Goal: Task Accomplishment & Management: Use online tool/utility

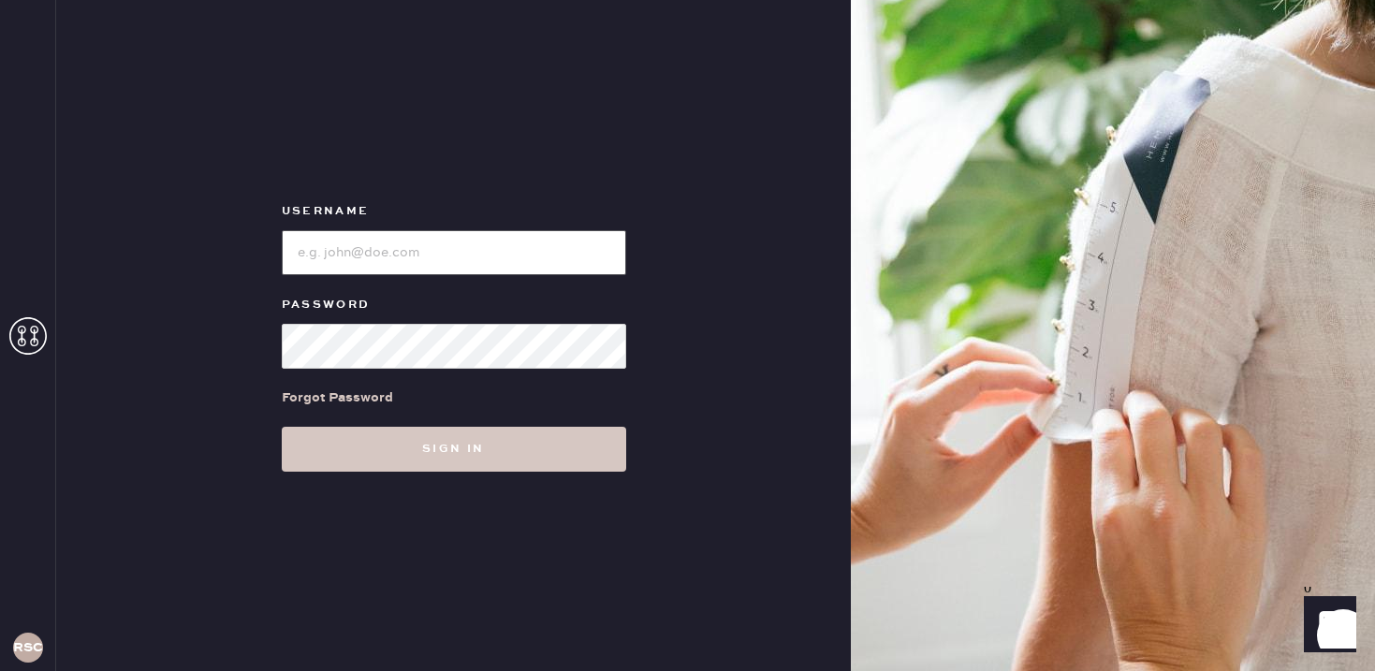
click at [411, 239] on input "loginName" at bounding box center [454, 252] width 344 height 45
type input "reformationsouthcoastplaza"
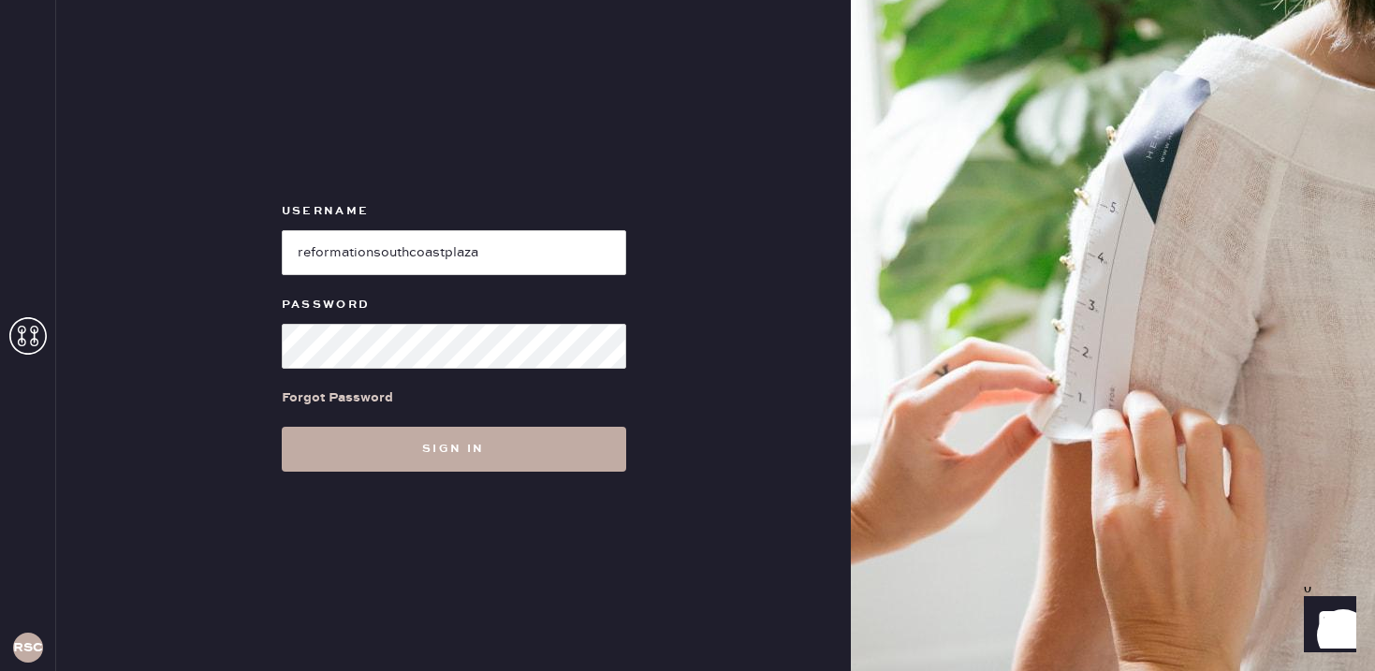
click at [469, 456] on button "Sign in" at bounding box center [454, 449] width 344 height 45
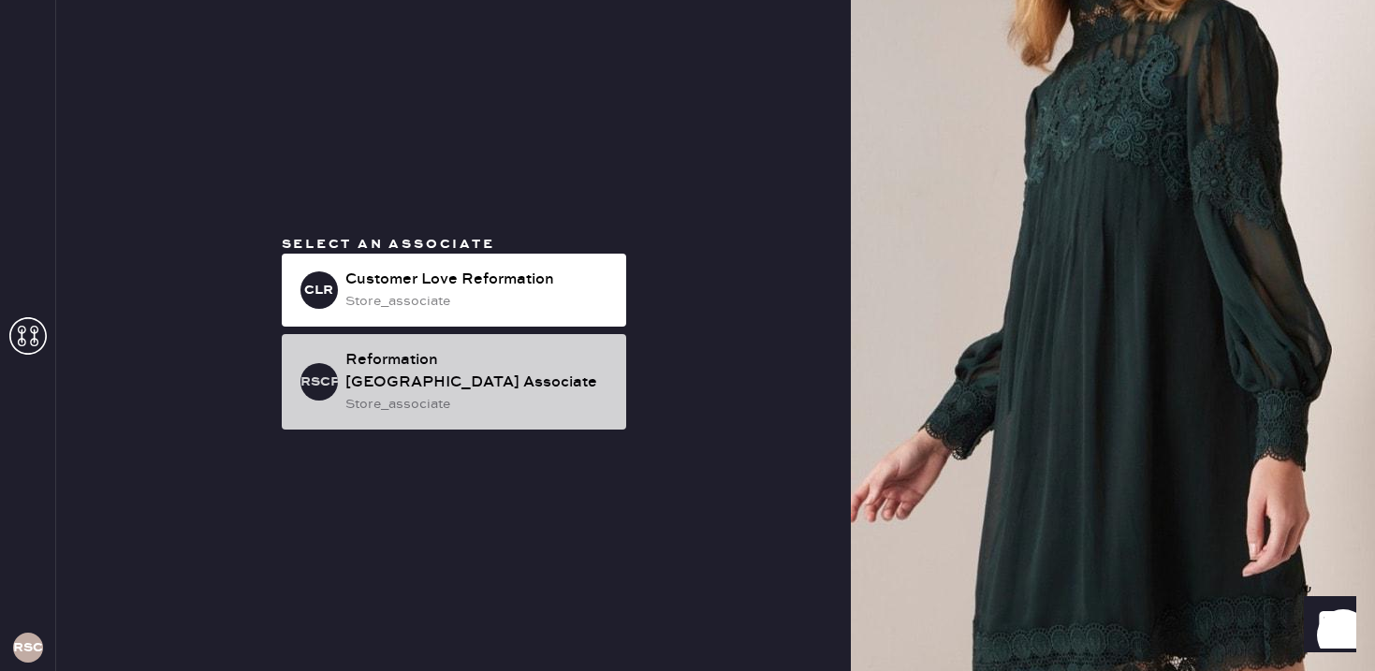
click at [456, 413] on div "store_associate" at bounding box center [478, 404] width 266 height 21
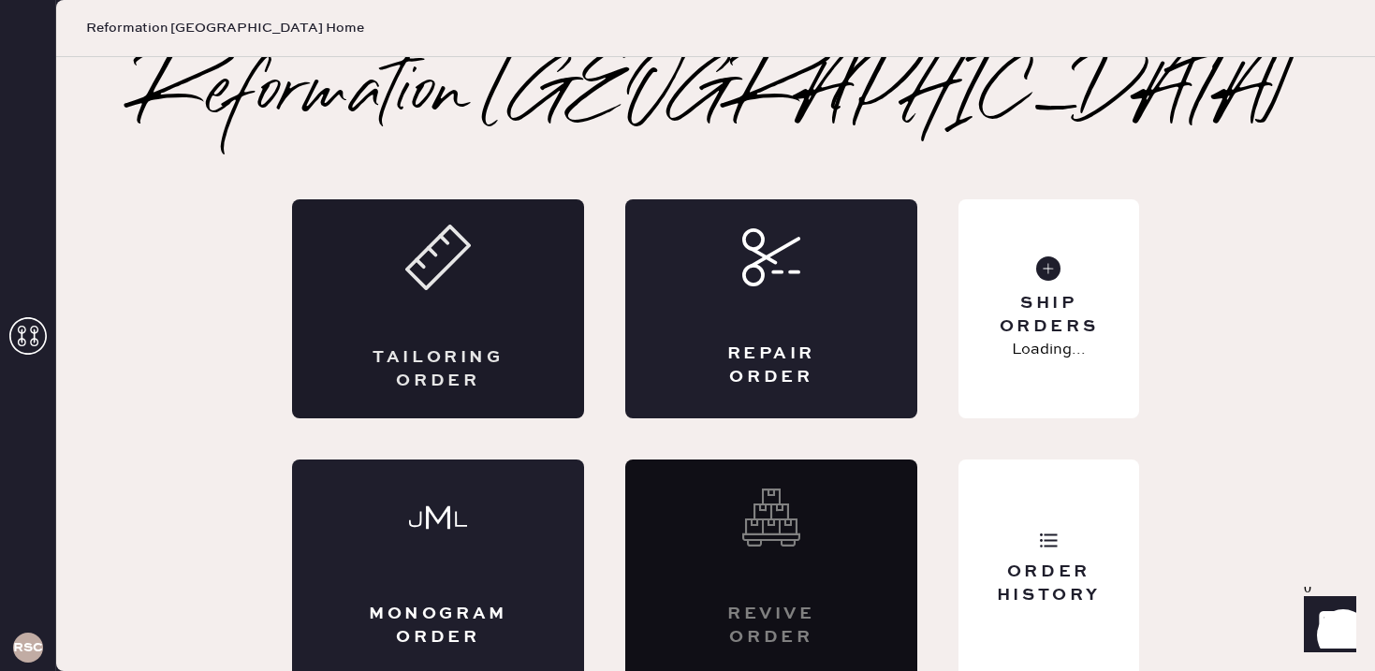
click at [460, 305] on div "Tailoring Order" at bounding box center [438, 308] width 292 height 219
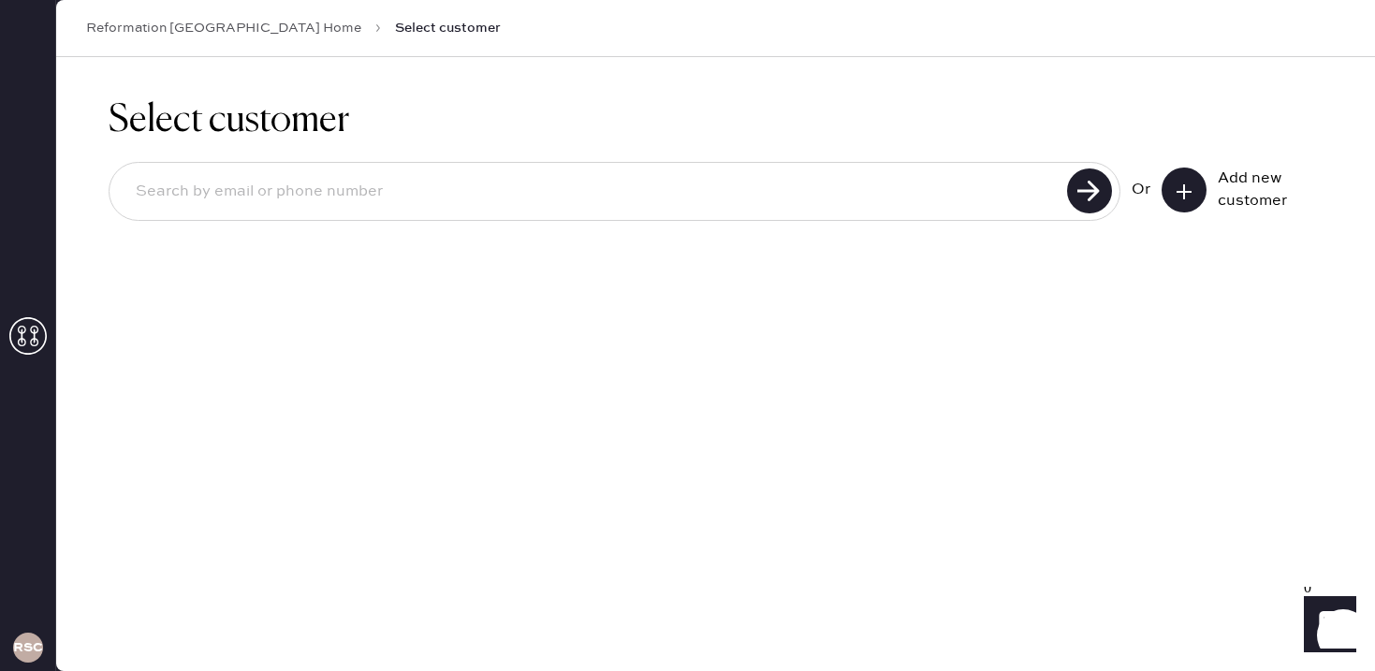
click at [1186, 198] on icon at bounding box center [1184, 192] width 19 height 19
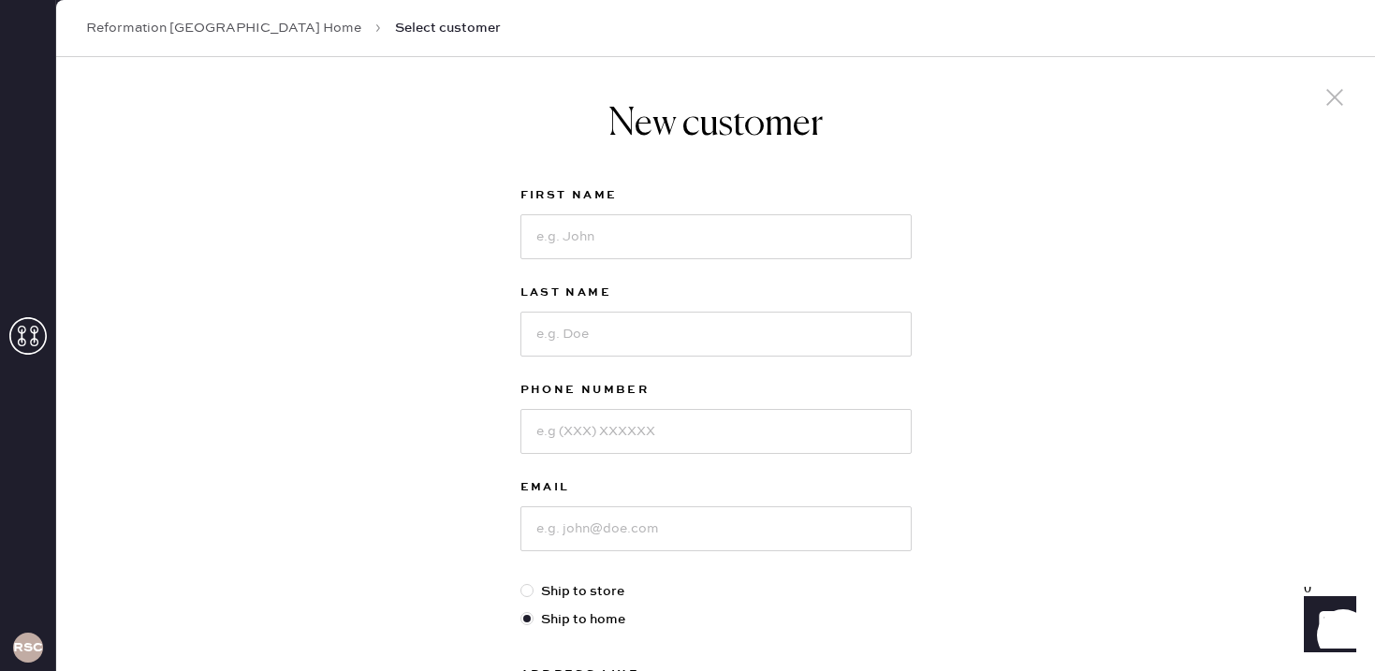
click at [244, 34] on link "Reformation [GEOGRAPHIC_DATA] Home" at bounding box center [223, 28] width 275 height 19
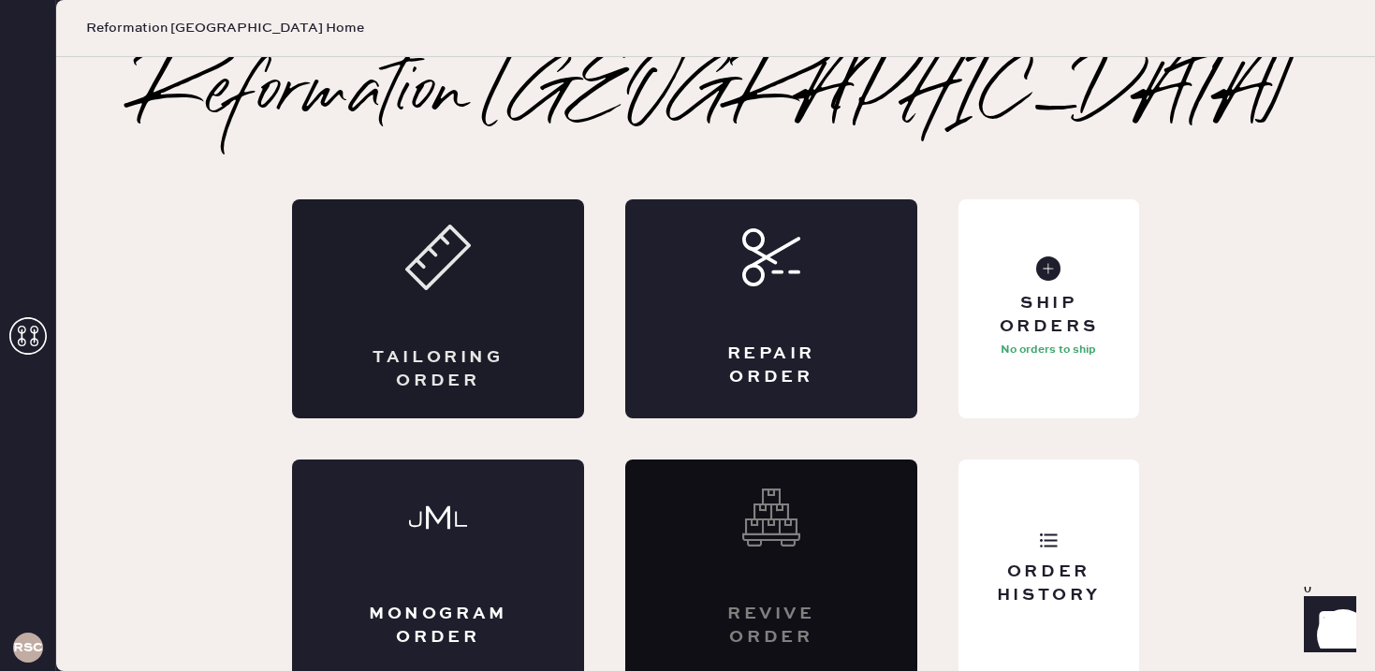
click at [478, 348] on div "Tailoring Order" at bounding box center [438, 369] width 142 height 47
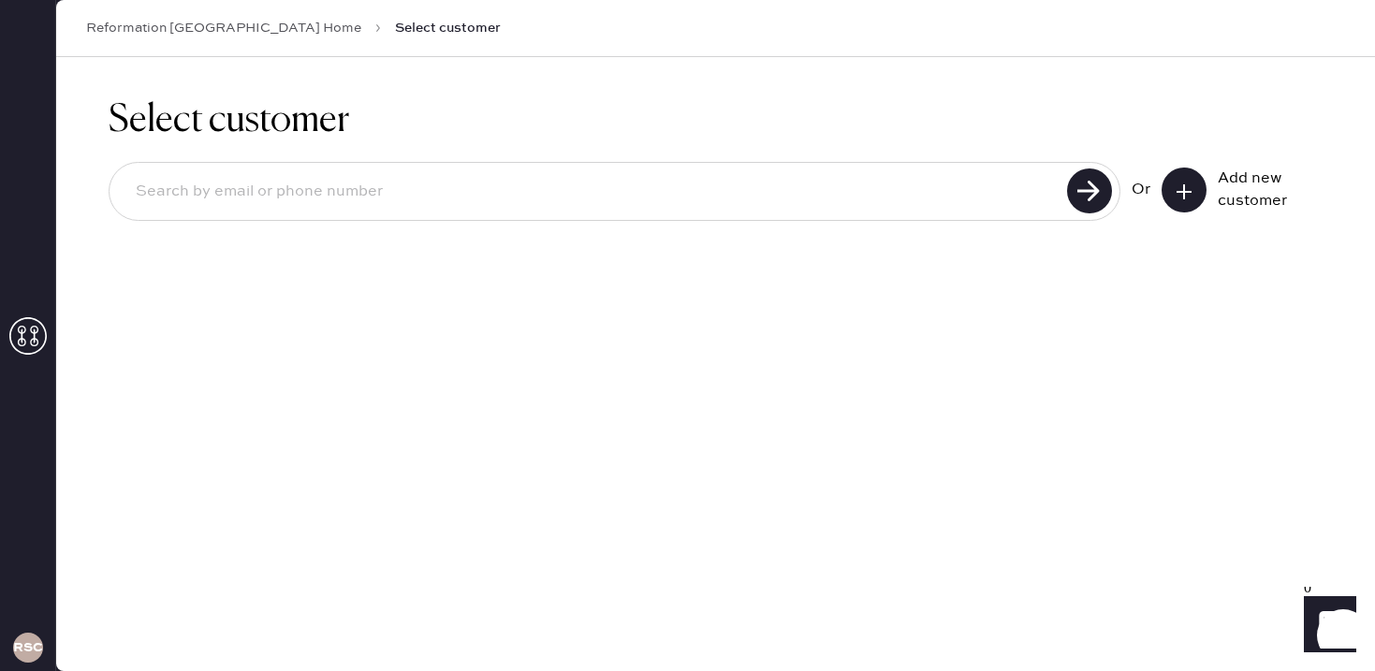
click at [635, 202] on input at bounding box center [591, 191] width 941 height 43
type input "7143317735"
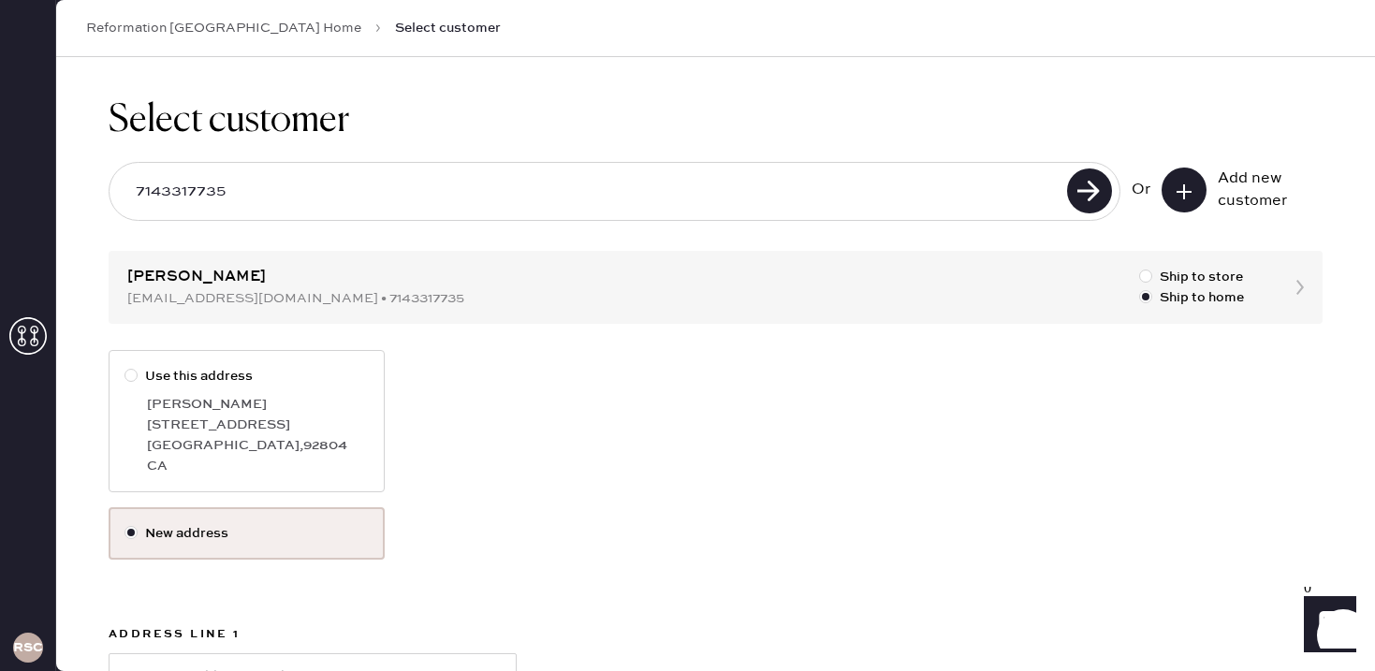
click at [232, 417] on div "[STREET_ADDRESS]" at bounding box center [258, 425] width 222 height 21
click at [125, 367] on input "Use this address" at bounding box center [125, 366] width 1 height 1
radio input "true"
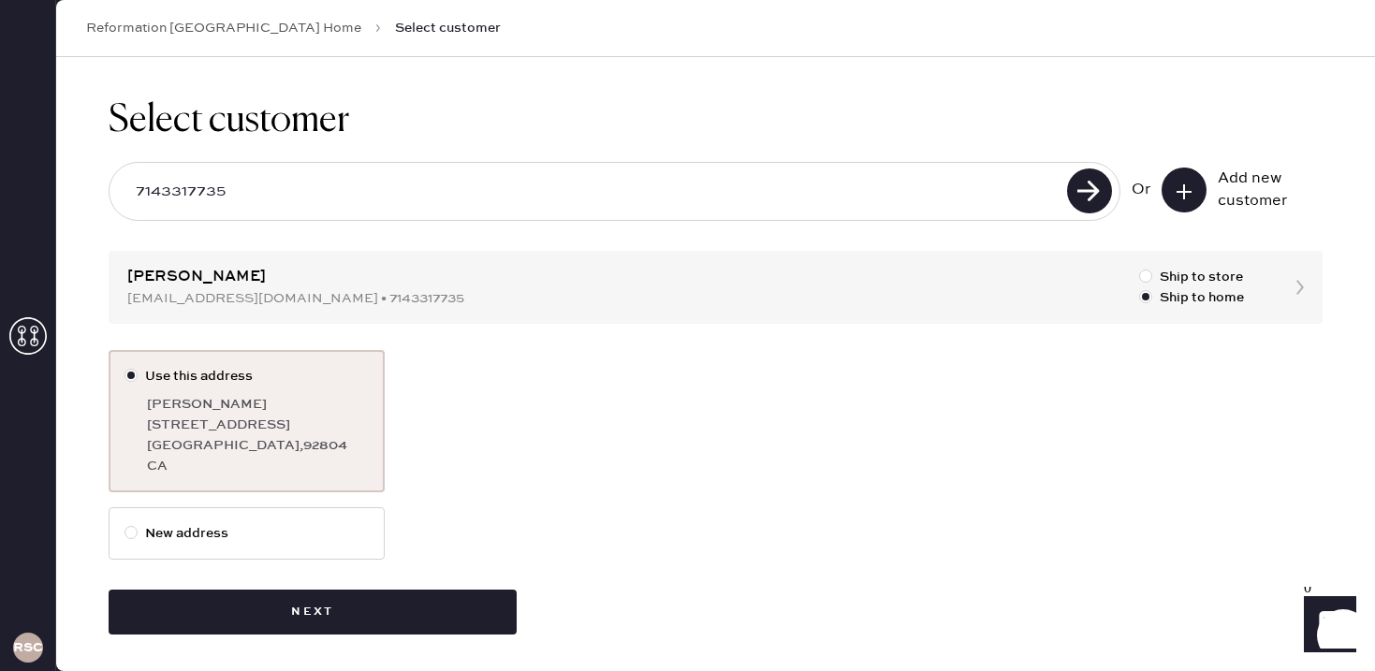
scroll to position [5, 0]
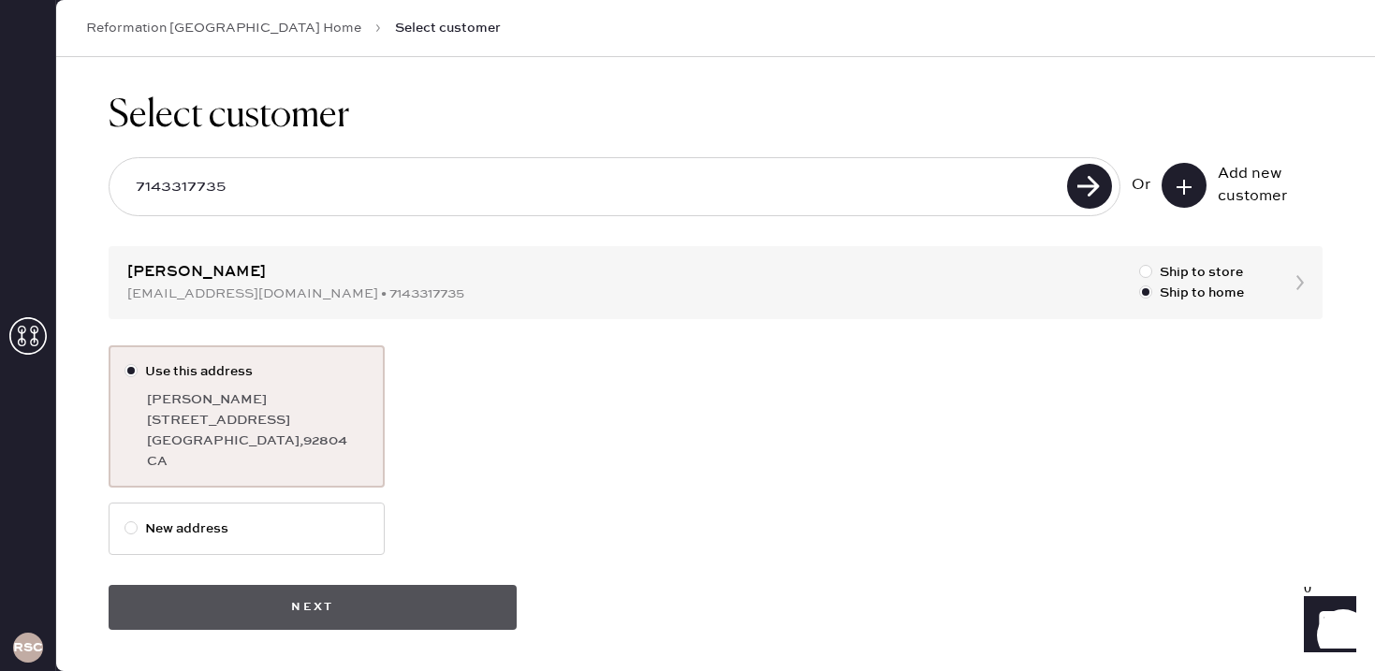
click at [314, 597] on button "Next" at bounding box center [313, 607] width 408 height 45
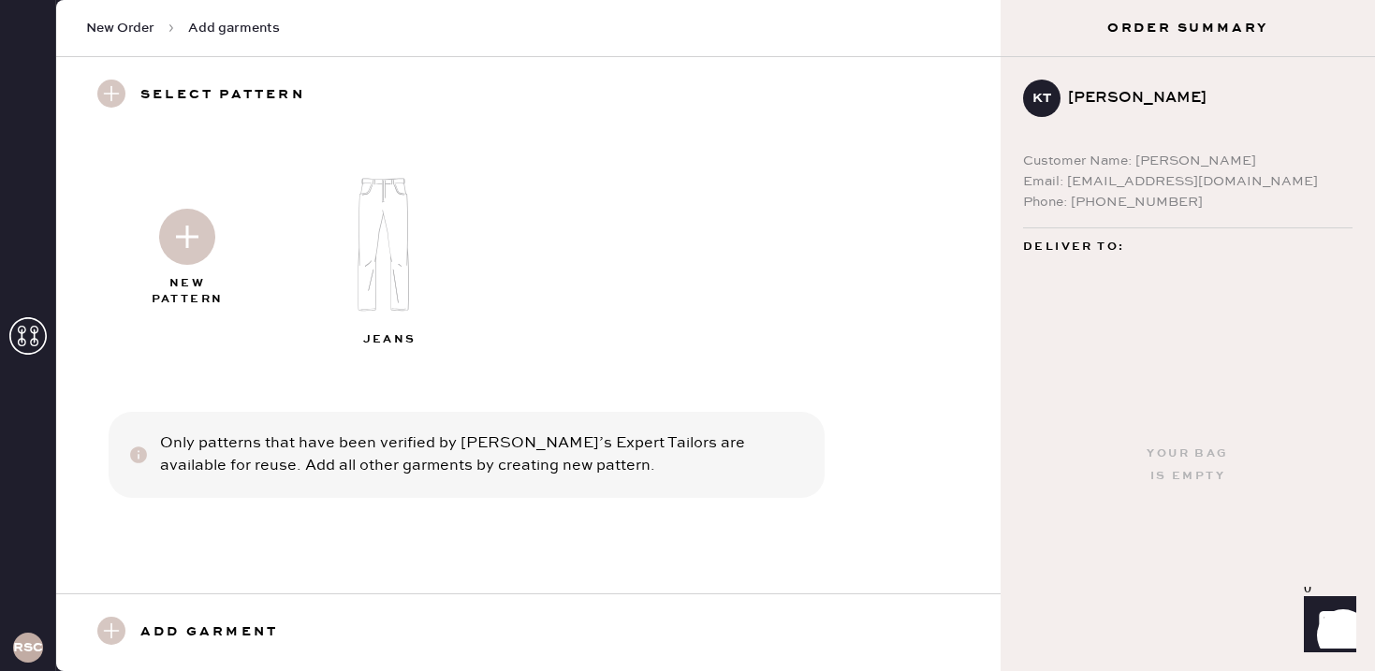
click at [185, 252] on img at bounding box center [187, 237] width 56 height 56
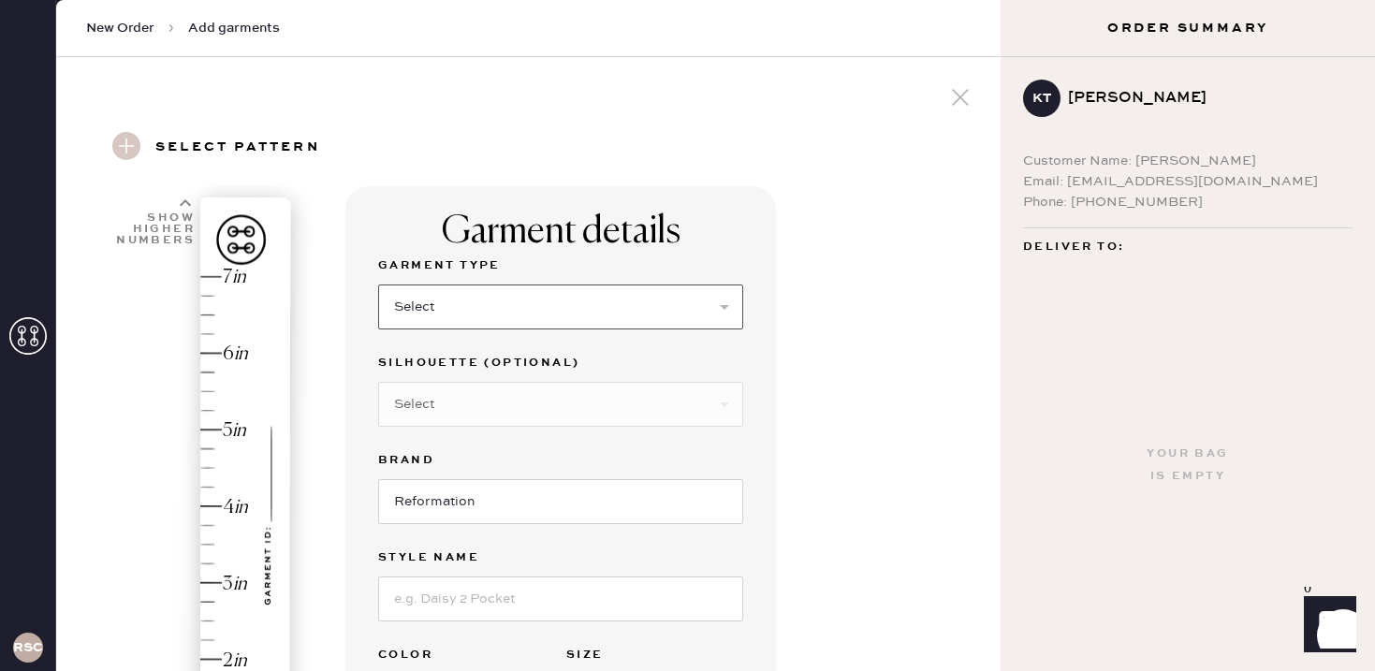
click at [490, 298] on select "Select Basic Skirt Jeans Leggings Pants Shorts Basic Sleeved Dress Basic Sleeve…" at bounding box center [560, 307] width 365 height 45
select select "2"
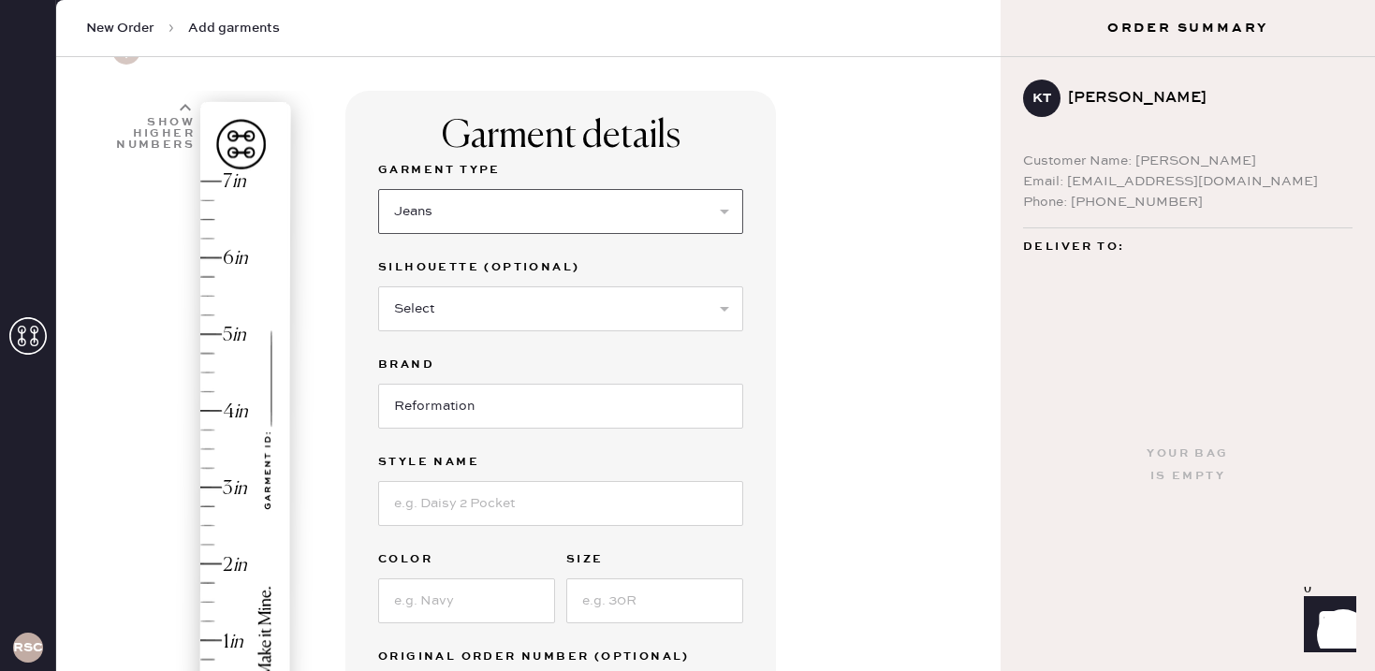
scroll to position [113, 0]
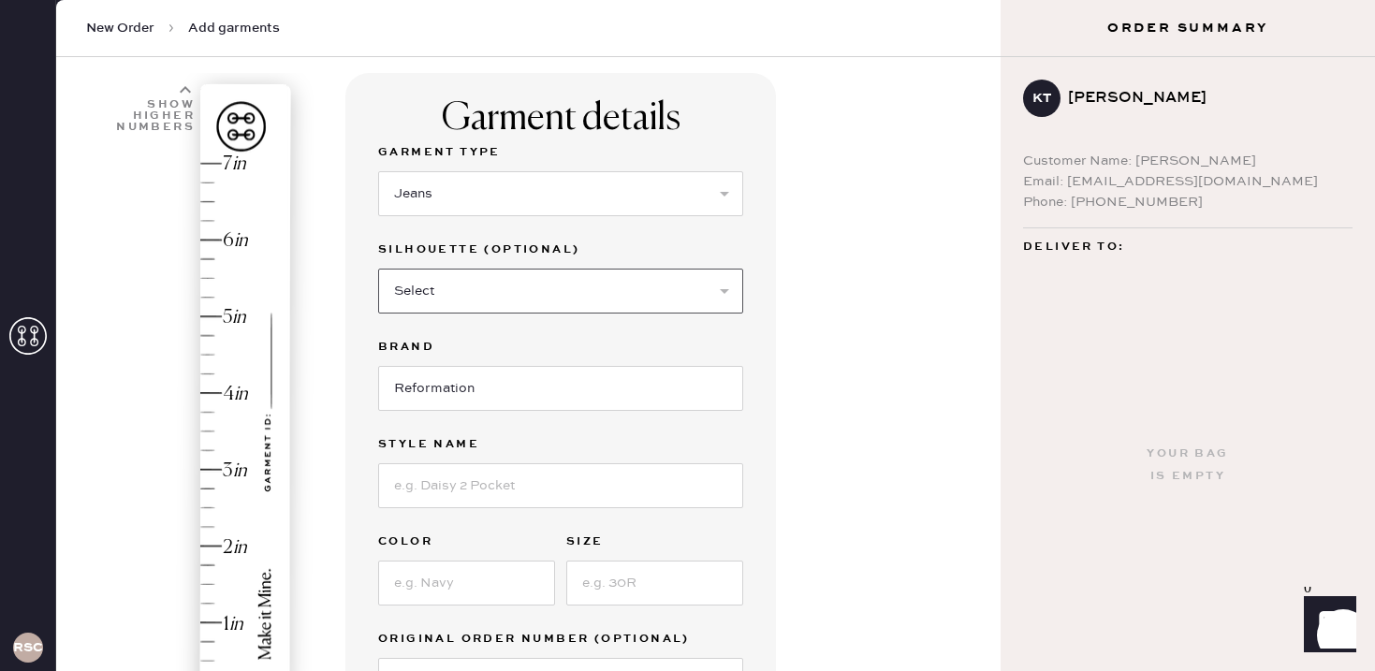
click at [487, 289] on select "Select Shorts Cropped Flare Boot Cut Straight Skinny Other" at bounding box center [560, 291] width 365 height 45
select select "5"
click at [461, 480] on input at bounding box center [560, 485] width 365 height 45
type input "[PERSON_NAME] Rise Jeans"
click at [438, 578] on input at bounding box center [466, 583] width 177 height 45
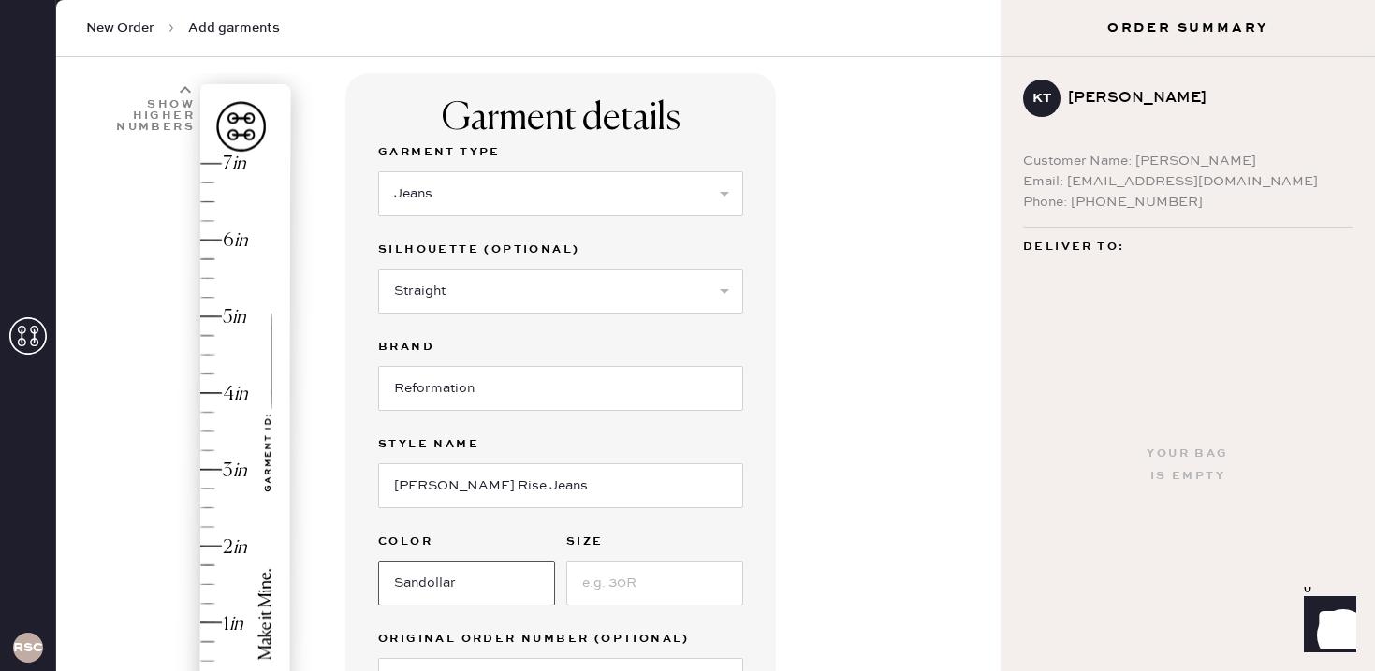
type input "Sandollar"
click at [600, 586] on input at bounding box center [654, 583] width 177 height 45
type input "23"
type input "4.25"
click at [211, 379] on div "Hem here!" at bounding box center [193, 431] width 199 height 552
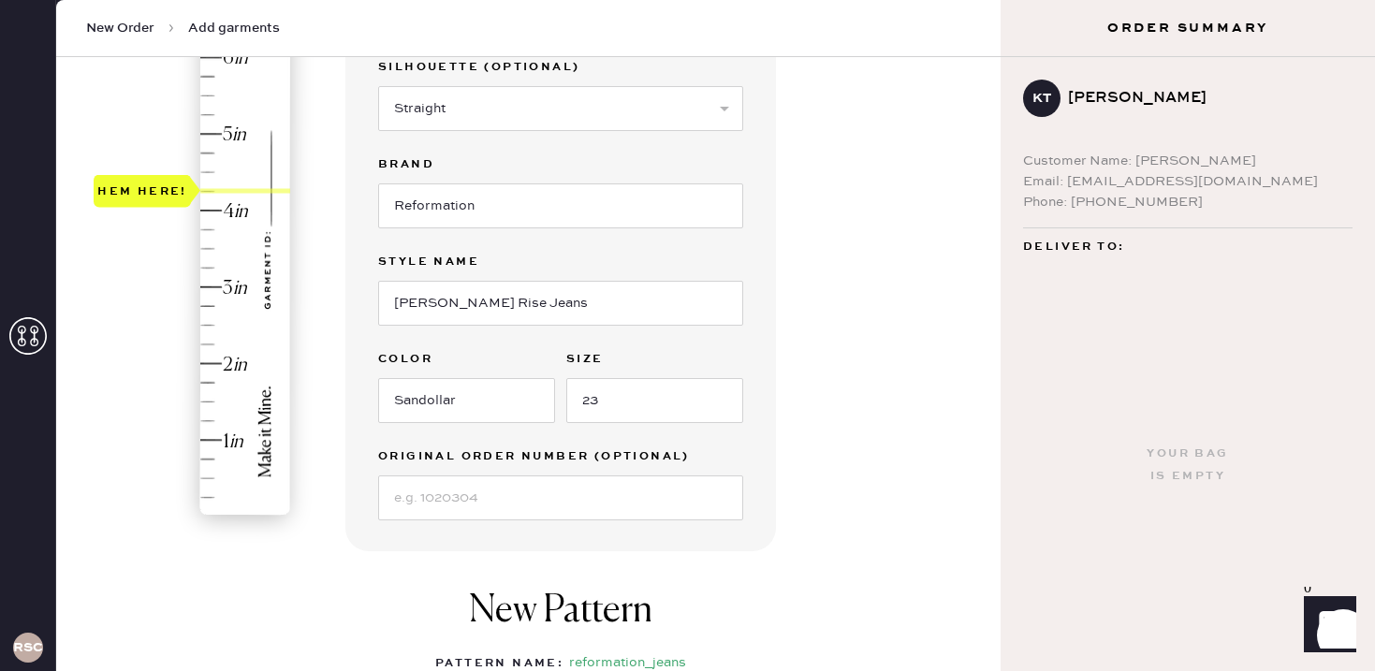
scroll to position [554, 0]
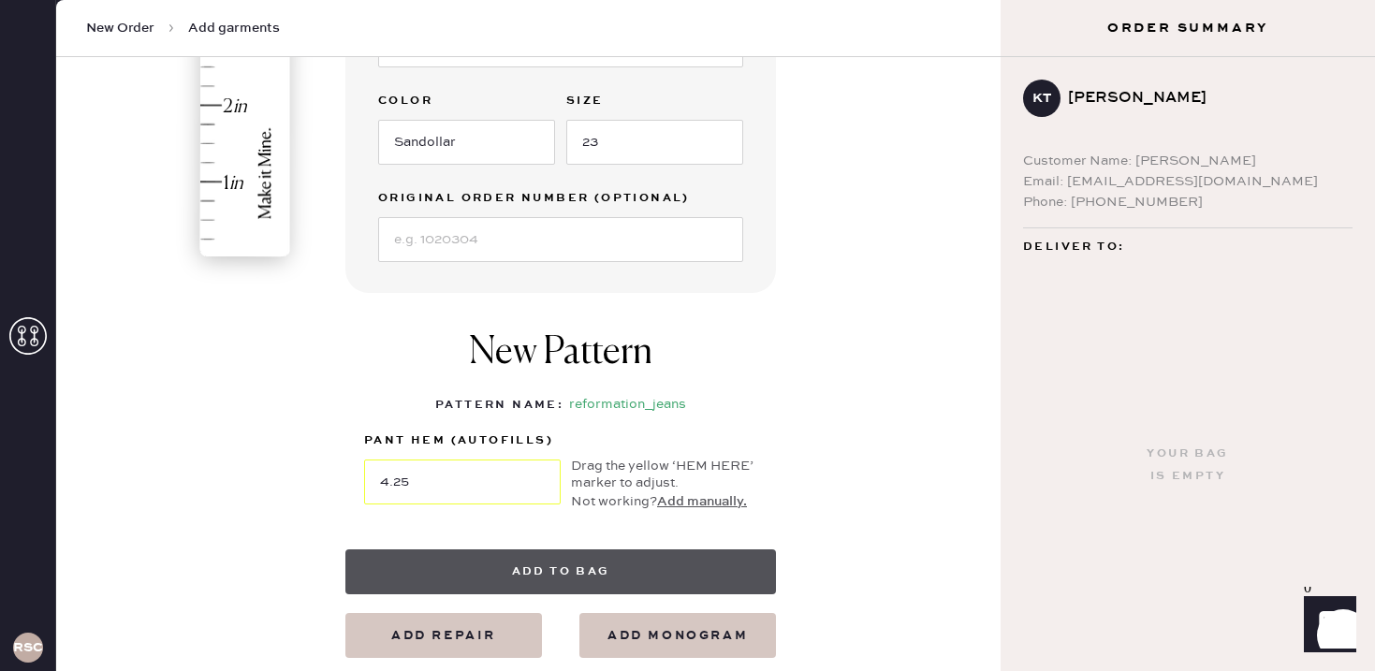
click at [475, 566] on button "Add to bag" at bounding box center [560, 571] width 431 height 45
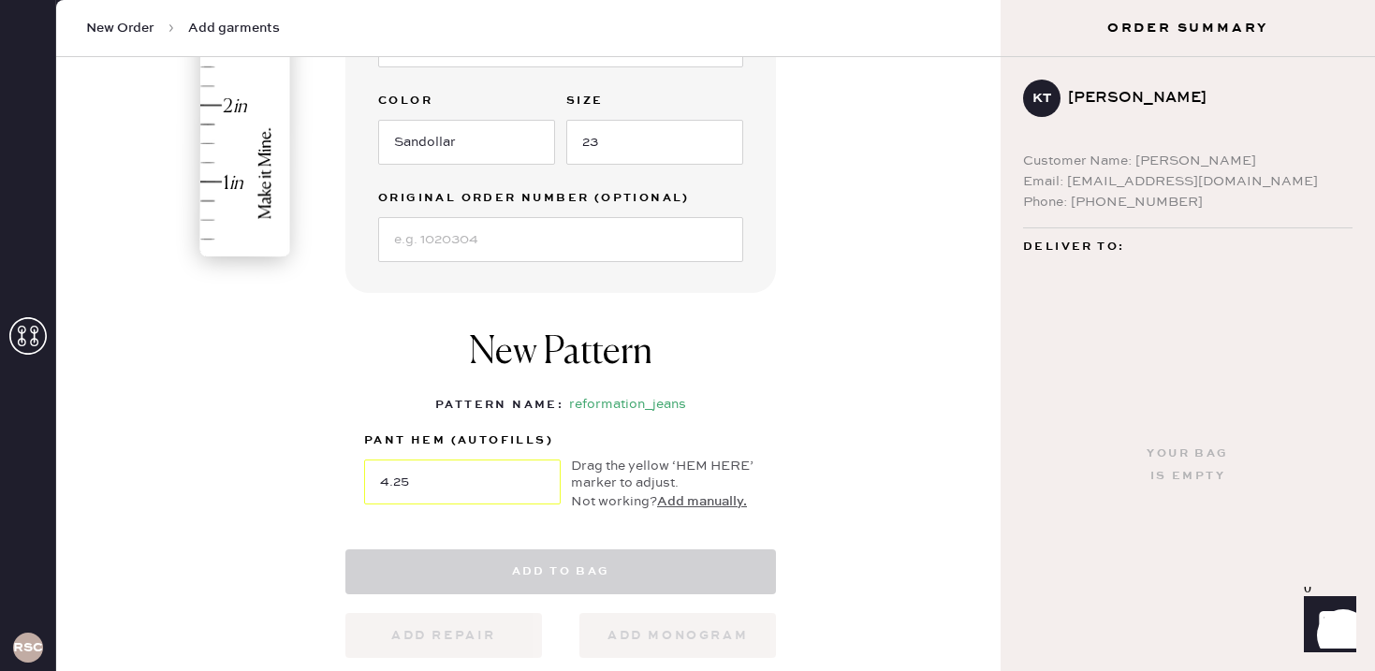
select select
select select "2"
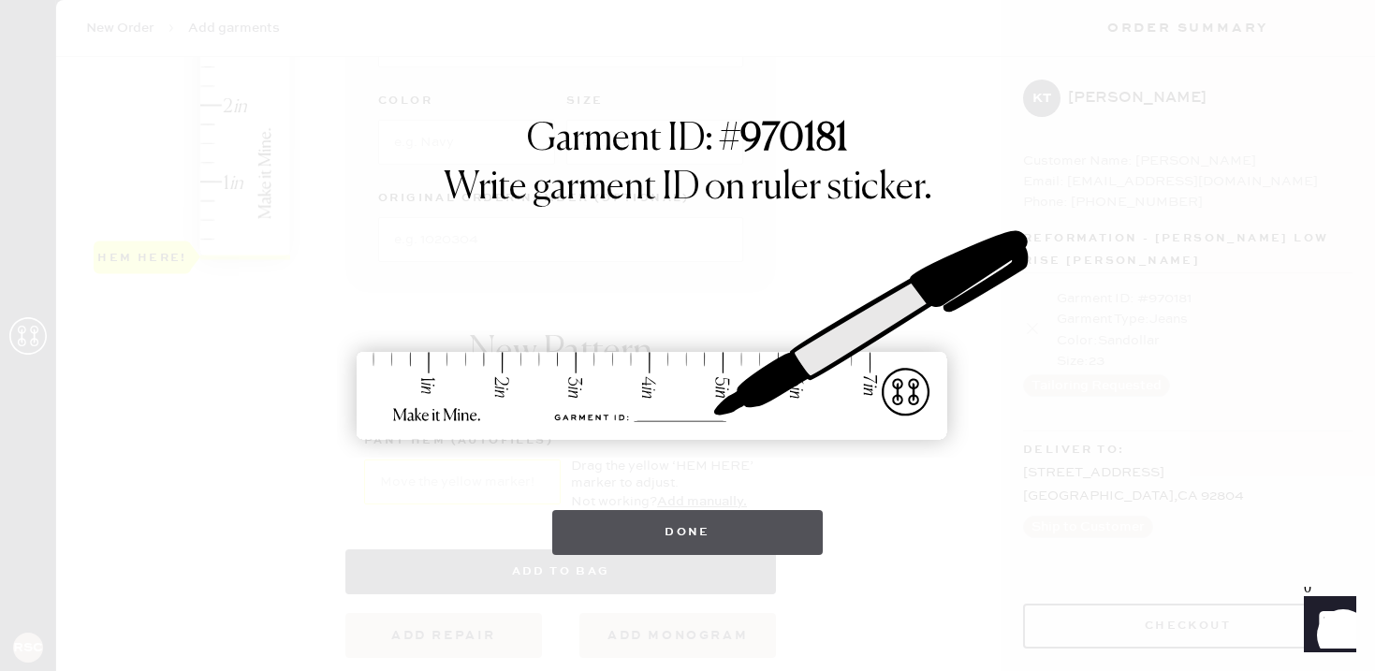
click at [701, 526] on button "Done" at bounding box center [687, 532] width 271 height 45
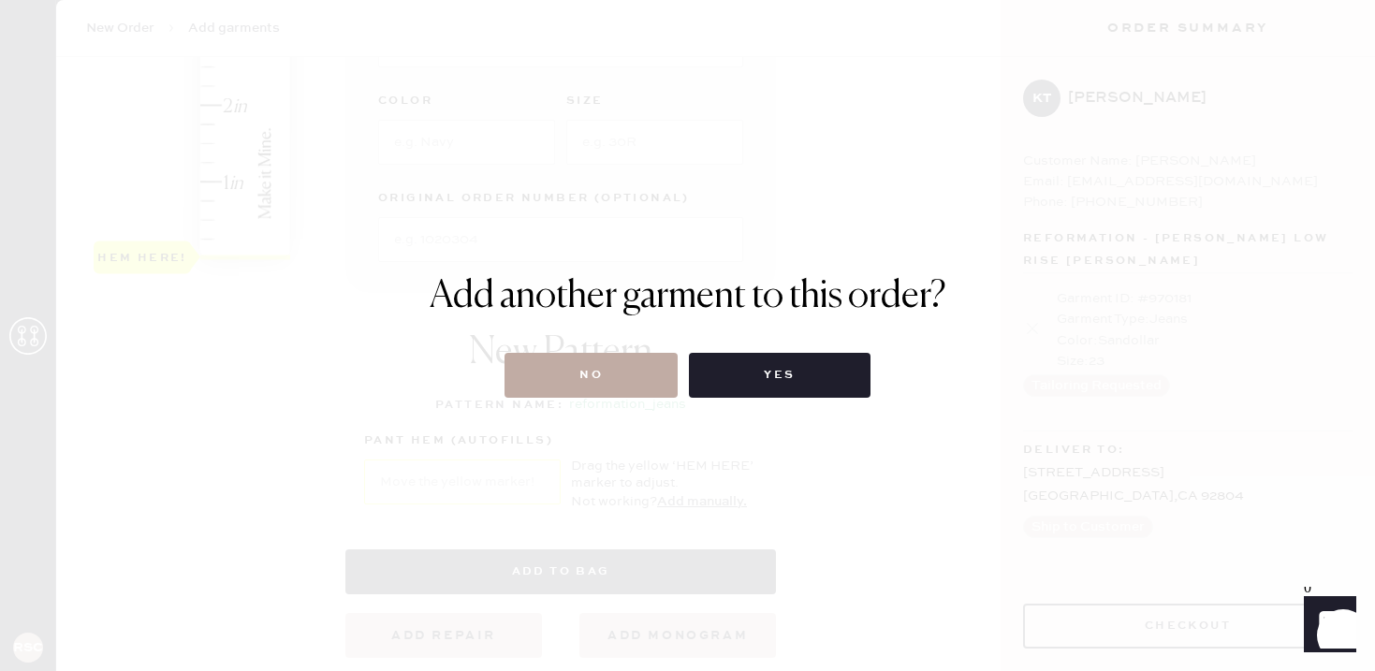
click at [588, 376] on button "No" at bounding box center [591, 375] width 173 height 45
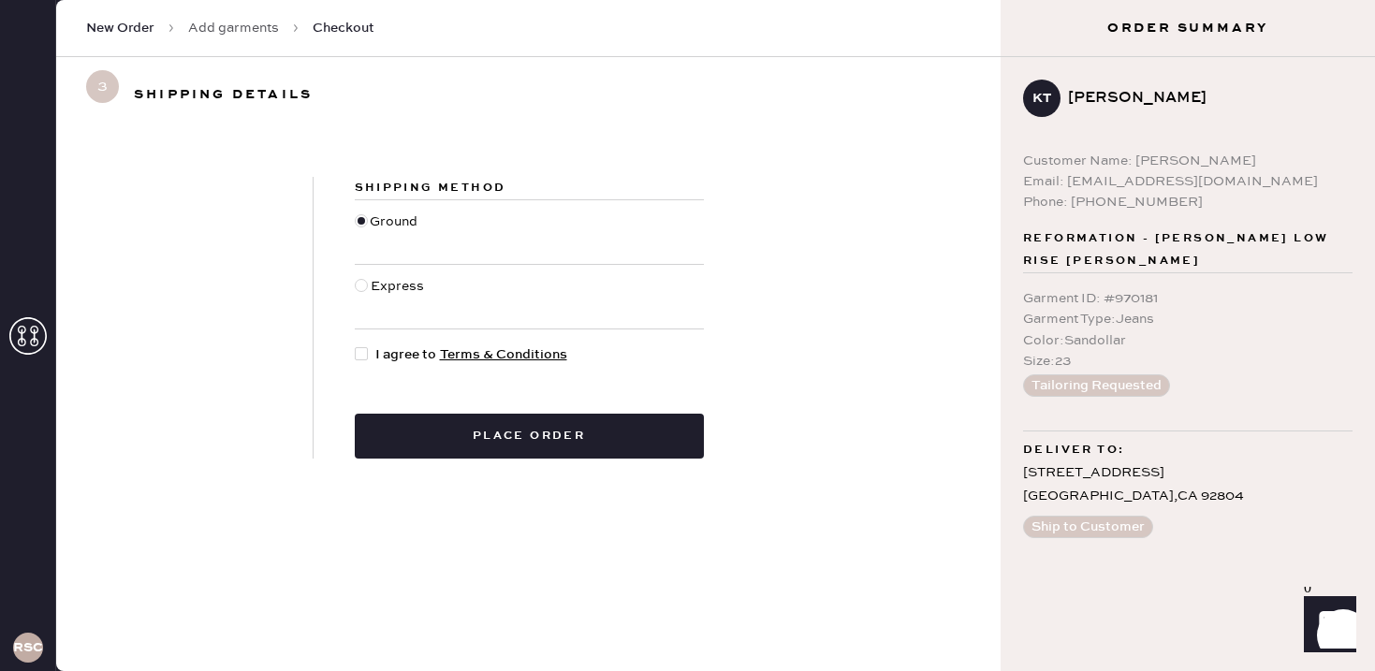
click at [374, 341] on div "Shipping Method Ground Express I agree to Terms & Conditions Place order" at bounding box center [530, 318] width 432 height 282
click at [374, 354] on div at bounding box center [365, 354] width 21 height 21
click at [356, 345] on input "I agree to Terms & Conditions" at bounding box center [355, 344] width 1 height 1
checkbox input "true"
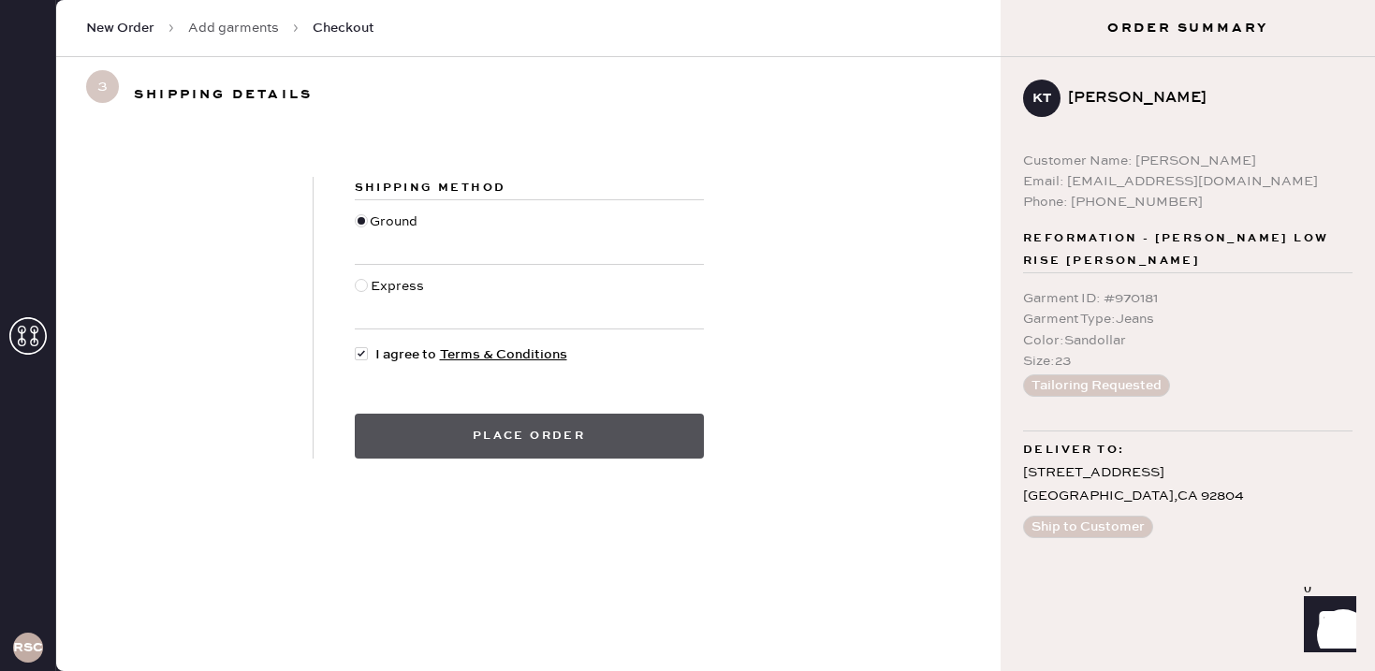
click at [432, 435] on button "Place order" at bounding box center [529, 436] width 349 height 45
